Goal: Check status: Check status

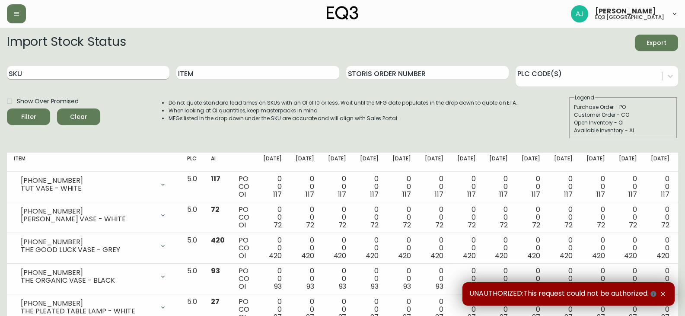
click at [132, 72] on input "SKU" at bounding box center [88, 73] width 162 height 14
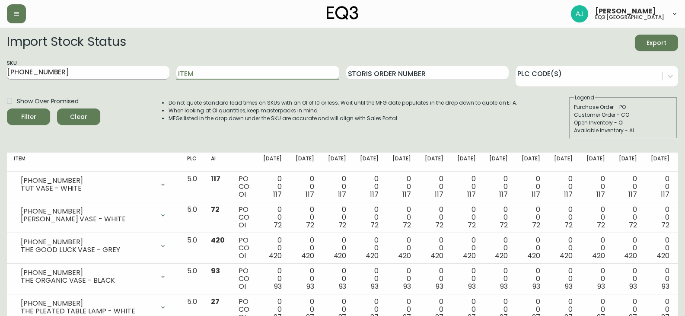
click at [129, 76] on input "3180-381-1" at bounding box center [88, 73] width 162 height 14
click at [7, 108] on button "Filter" at bounding box center [28, 116] width 43 height 16
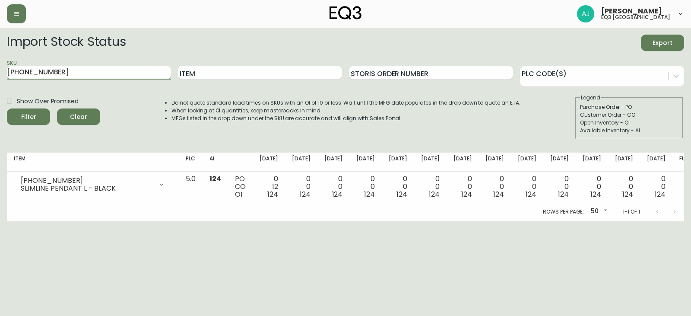
click at [54, 74] on input "3180-381-1" at bounding box center [89, 73] width 164 height 14
click at [74, 69] on input "3180-010-1" at bounding box center [89, 73] width 164 height 14
click at [7, 108] on button "Filter" at bounding box center [28, 116] width 43 height 16
type input "3180-381-1"
